Goal: Information Seeking & Learning: Compare options

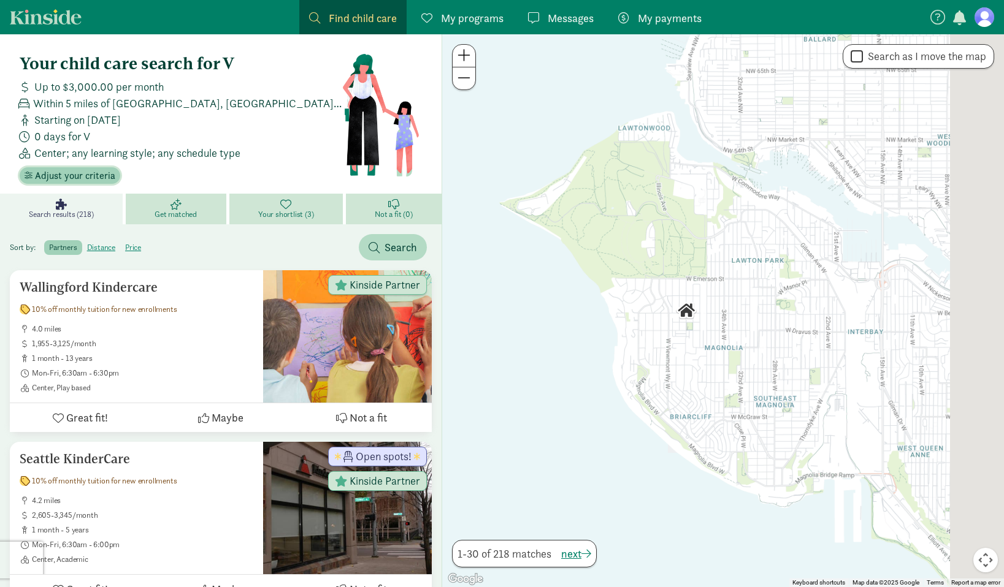
click at [77, 170] on span "Adjust your criteria" at bounding box center [75, 176] width 80 height 15
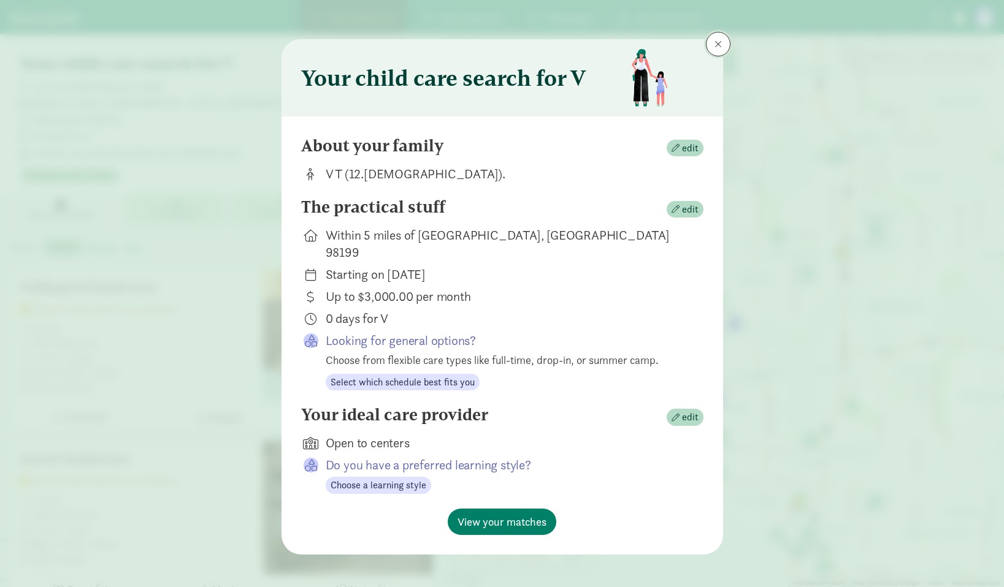
click at [720, 45] on span at bounding box center [717, 44] width 7 height 10
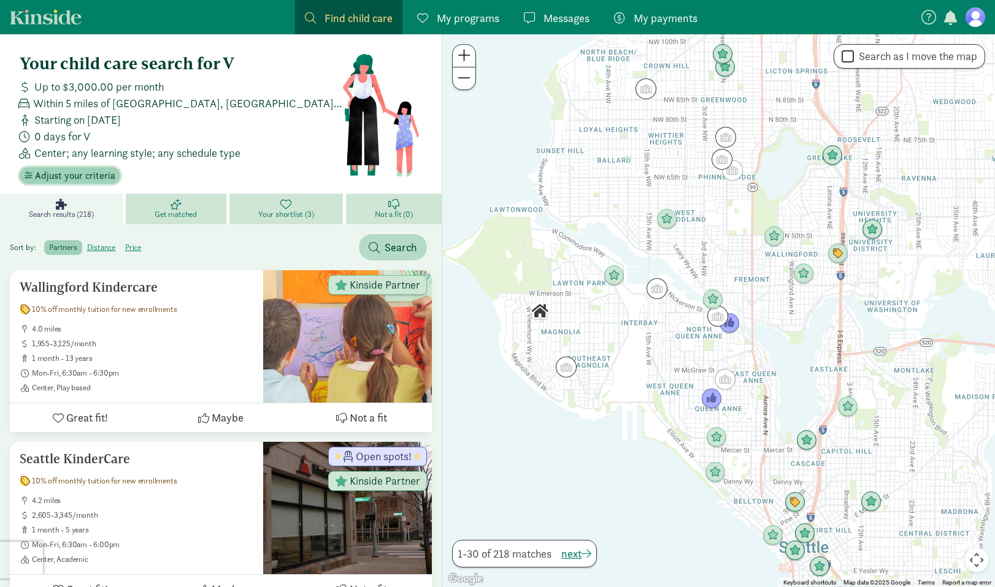
click at [93, 181] on span "Adjust your criteria" at bounding box center [75, 176] width 80 height 15
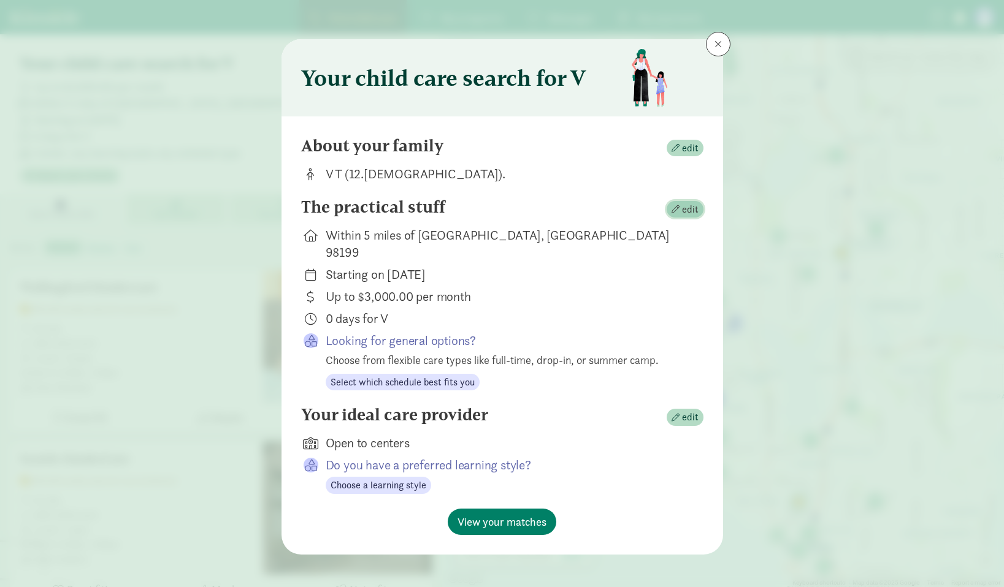
click at [698, 207] on span "edit" at bounding box center [690, 209] width 17 height 15
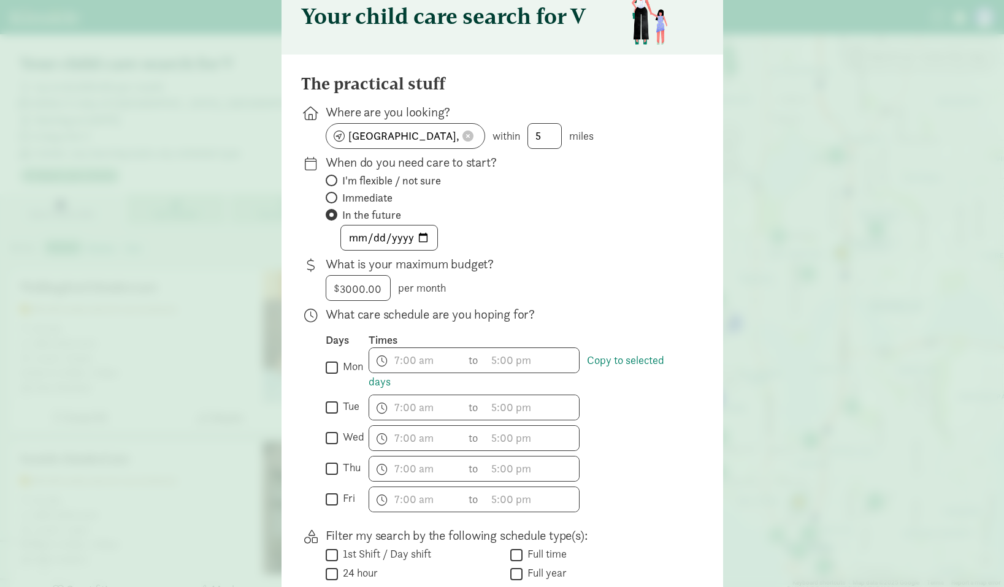
scroll to position [85, 0]
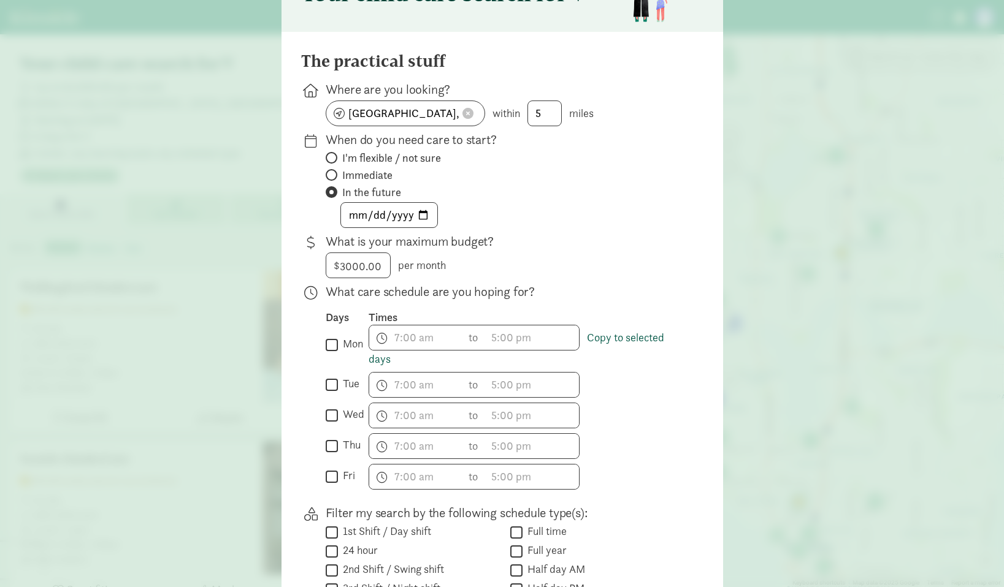
click at [374, 358] on link "Copy to selected days" at bounding box center [516, 348] width 296 height 36
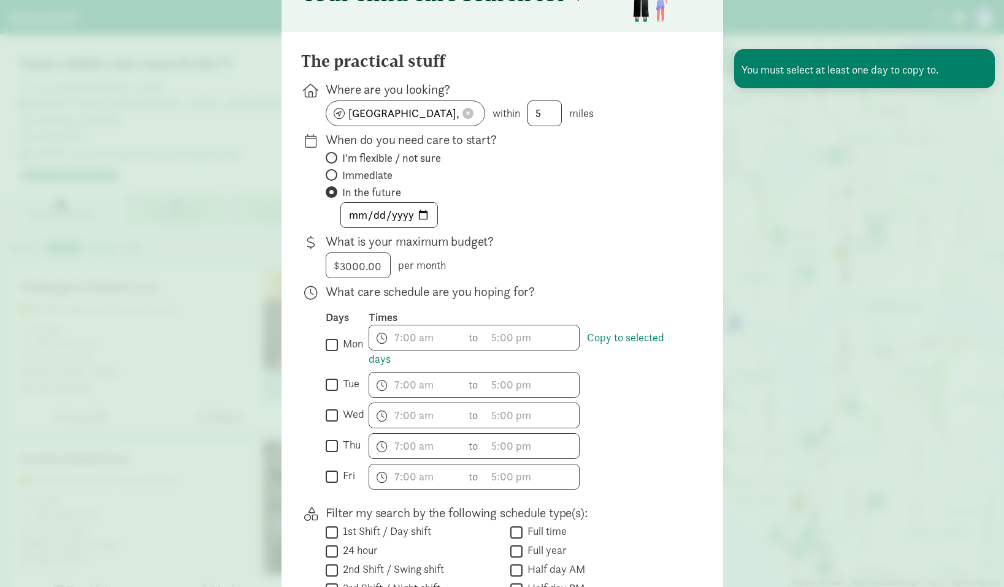
click at [330, 345] on input "mon" at bounding box center [332, 345] width 12 height 17
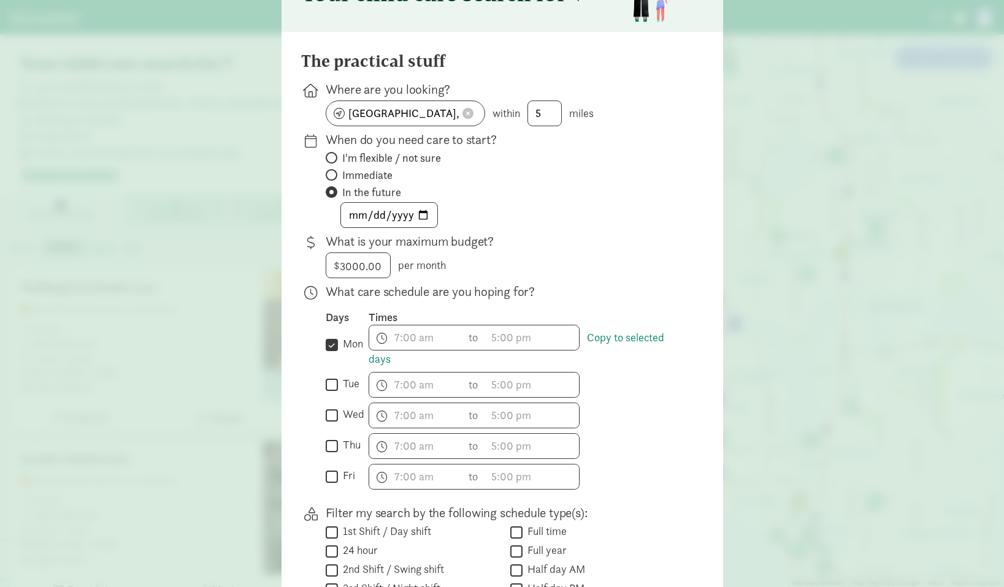
click at [326, 343] on input "mon" at bounding box center [332, 345] width 12 height 17
checkbox input "false"
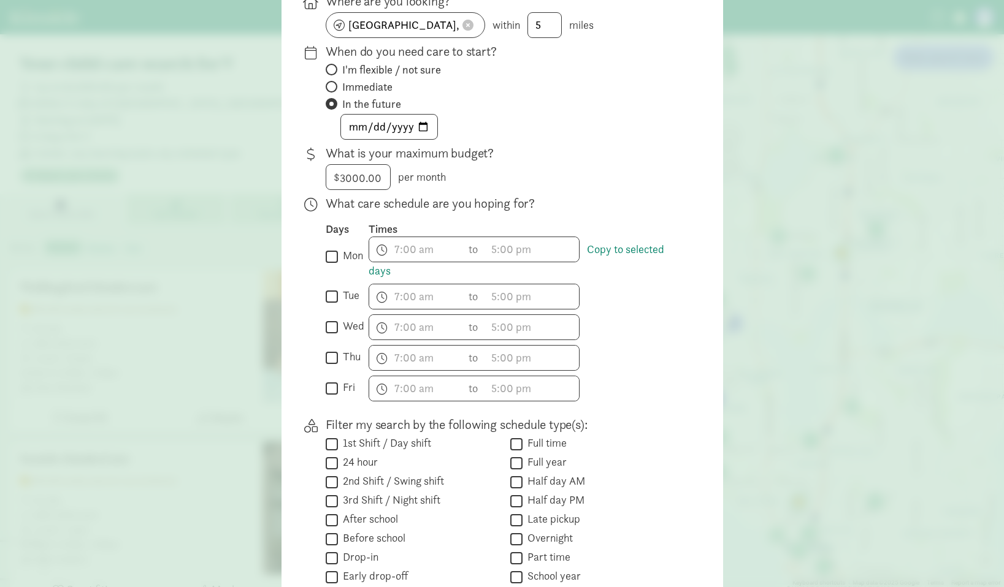
scroll to position [366, 0]
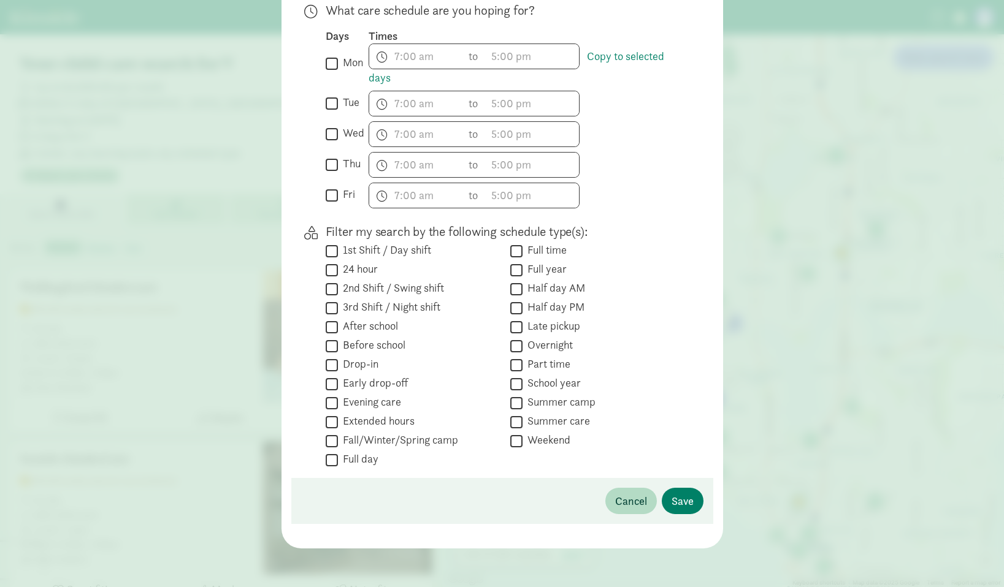
click at [642, 487] on div "Cancel Save" at bounding box center [502, 501] width 422 height 46
click at [620, 501] on span "Cancel" at bounding box center [631, 501] width 32 height 17
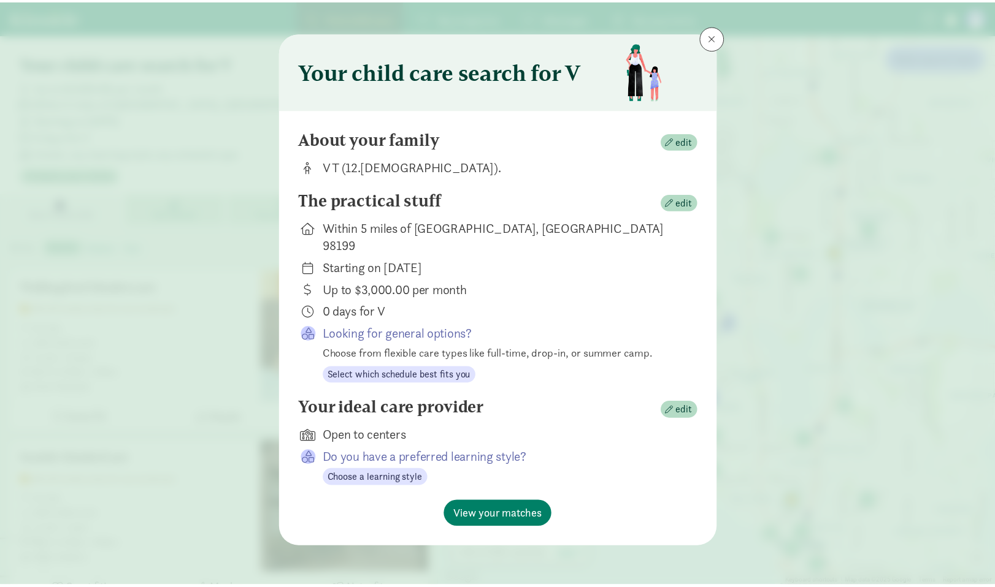
scroll to position [0, 0]
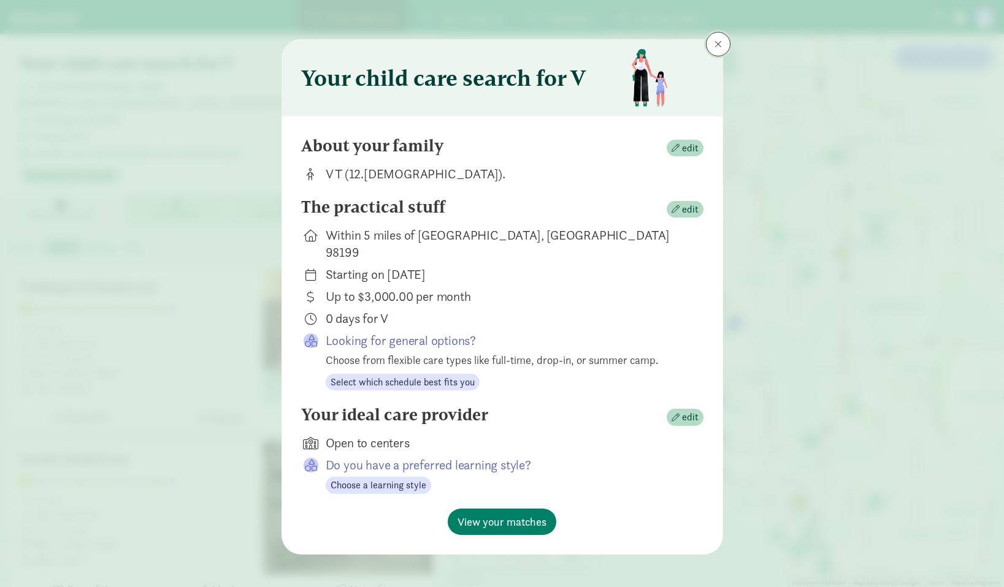
click at [724, 34] on button at bounding box center [718, 44] width 25 height 25
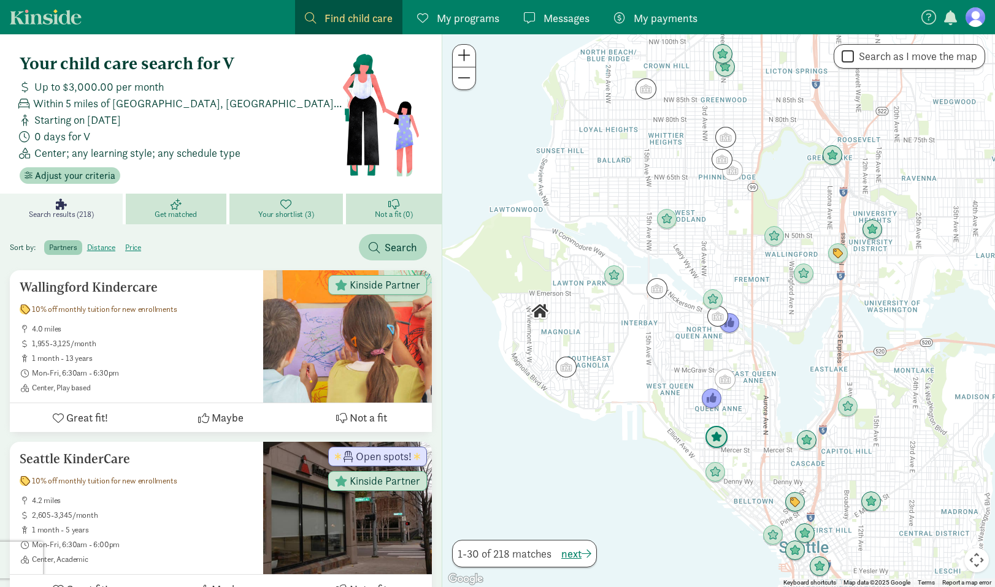
click at [714, 445] on img "Click to see details" at bounding box center [715, 437] width 23 height 23
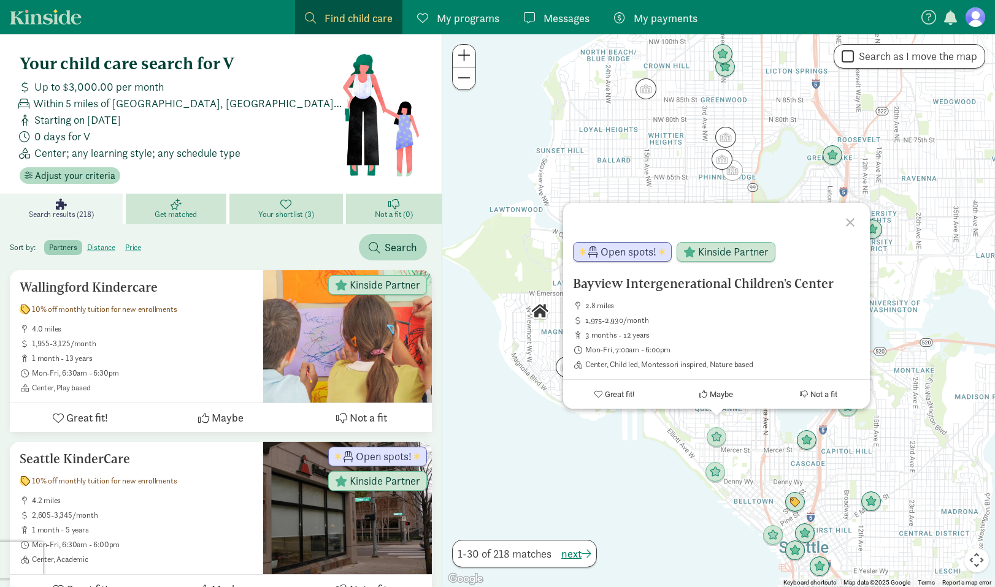
click at [682, 444] on div "Bayview Intergenerational Children's Center 2.8 miles 1,975-2,930/month 3 month…" at bounding box center [718, 310] width 552 height 553
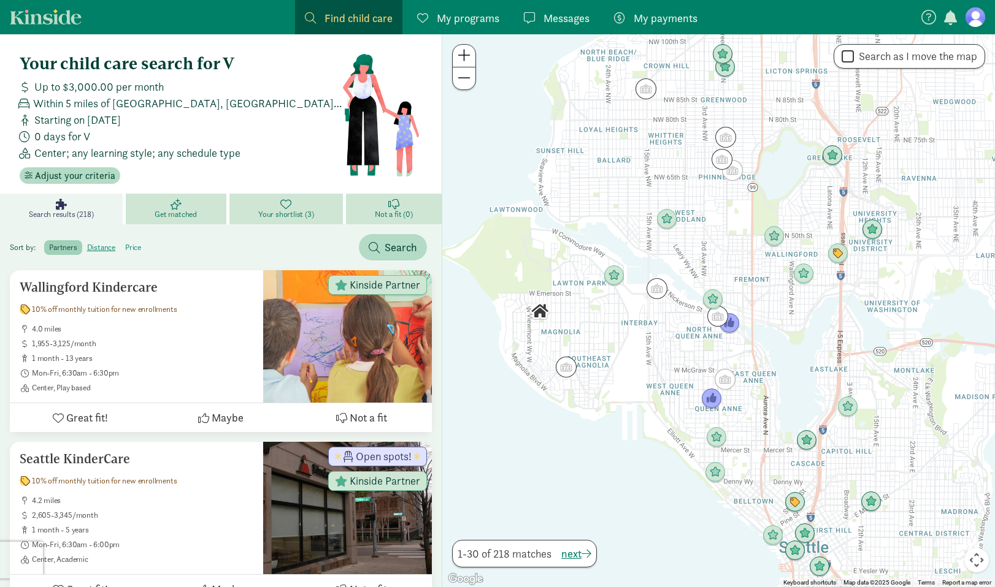
click at [137, 248] on label "price" at bounding box center [133, 247] width 26 height 15
click at [125, 243] on input "price" at bounding box center [125, 243] width 0 height 0
